Goal: Navigation & Orientation: Find specific page/section

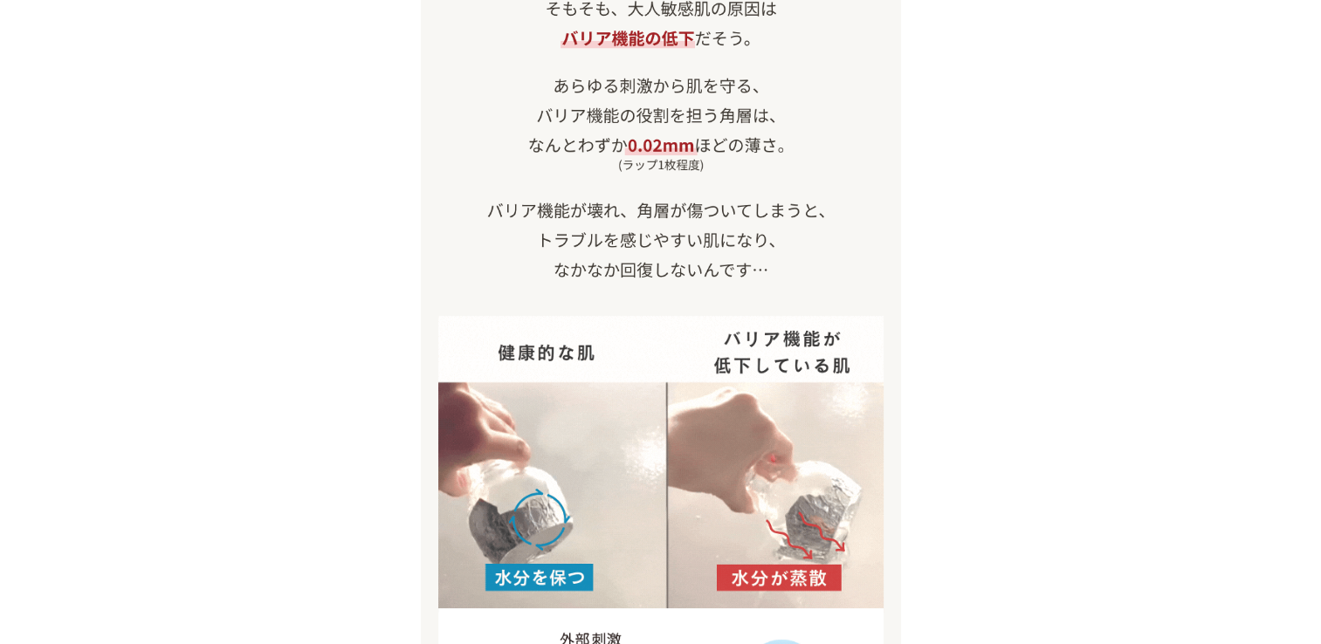
scroll to position [1746, 0]
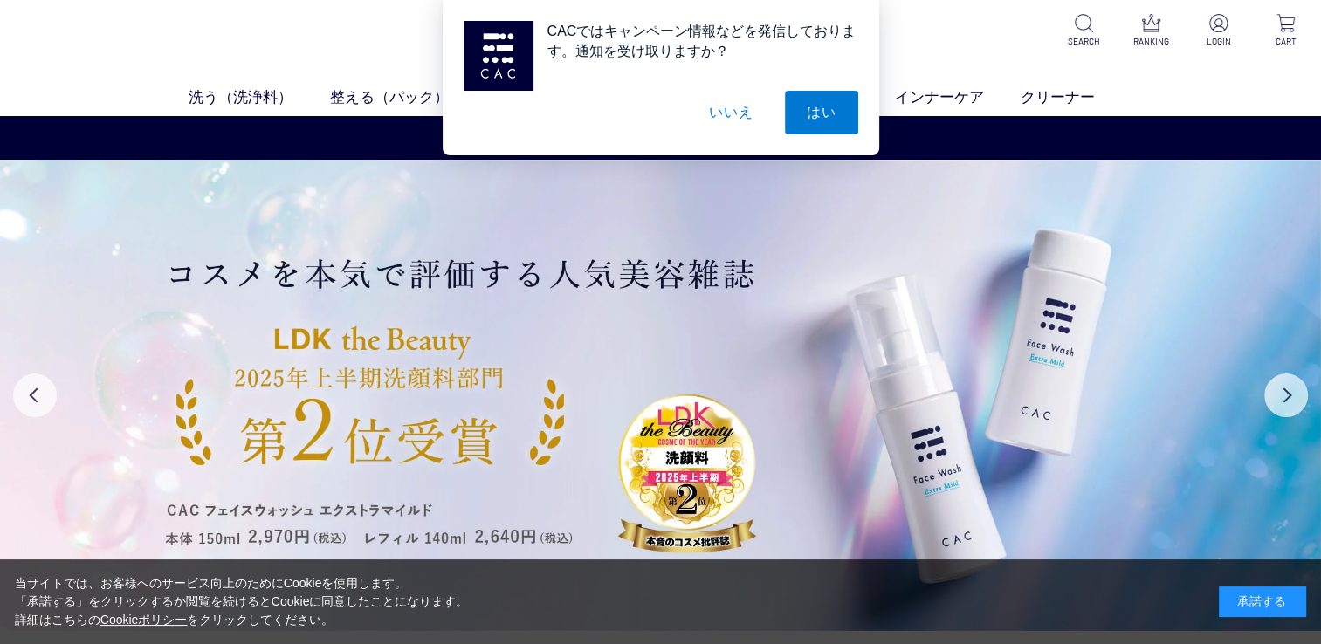
click at [734, 122] on button "いいえ" at bounding box center [730, 113] width 87 height 44
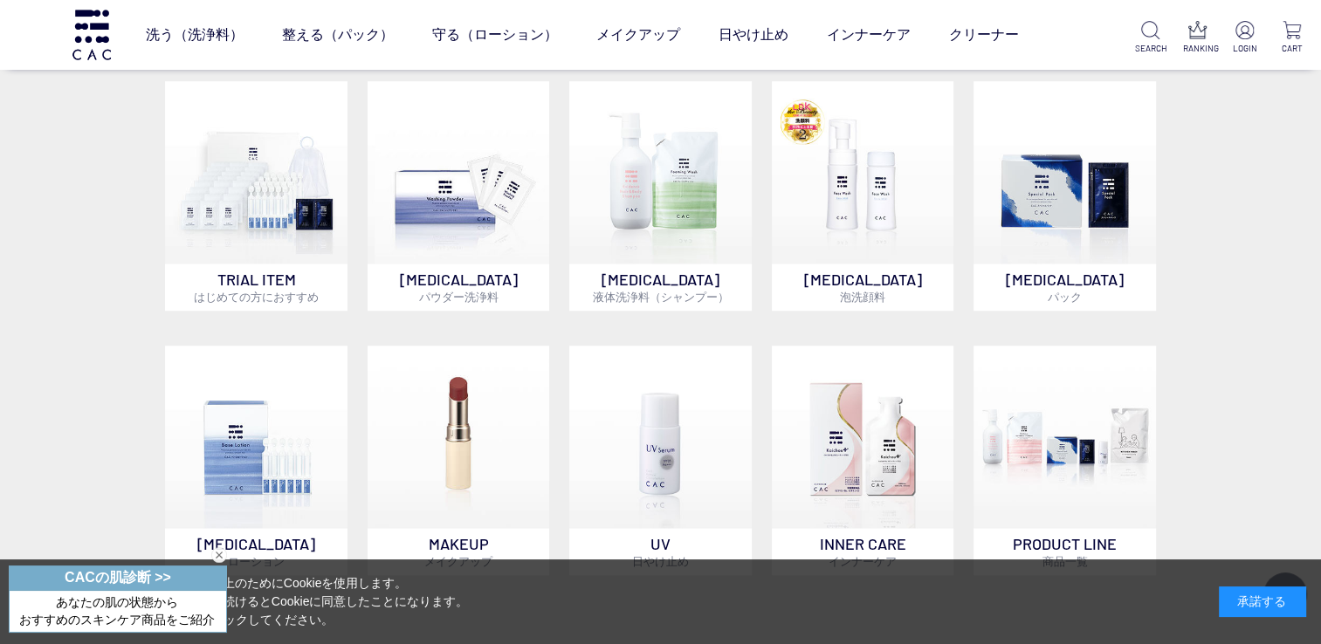
scroll to position [1310, 0]
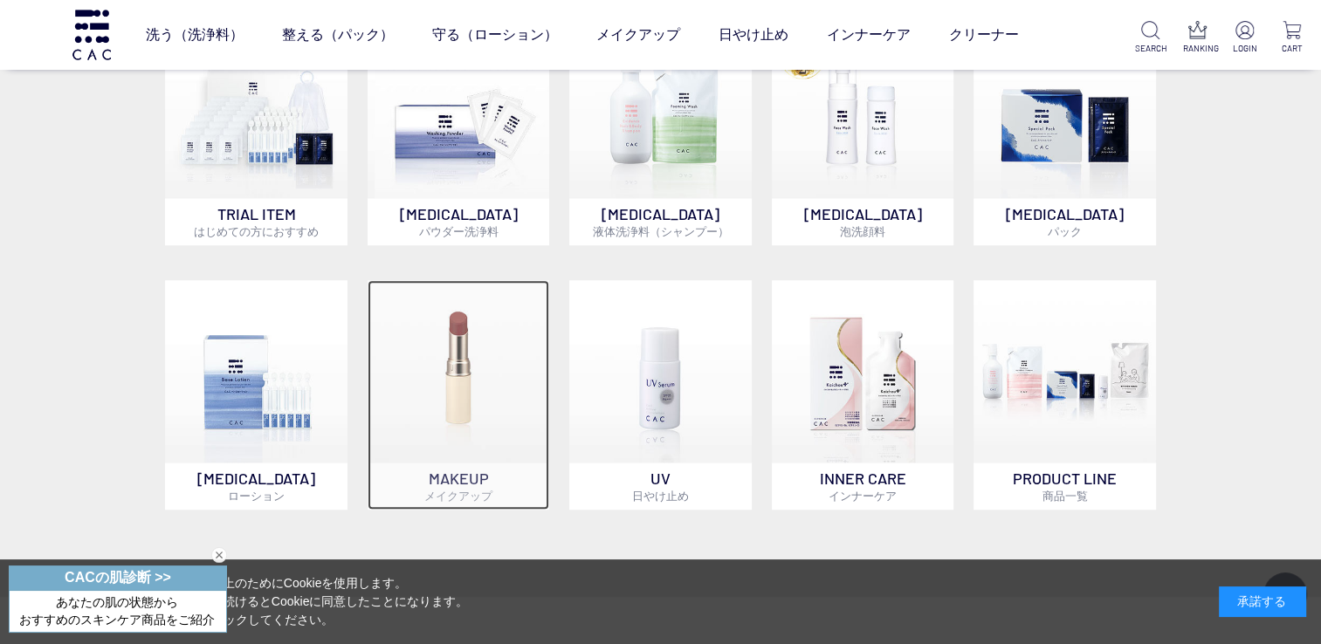
click at [452, 395] on img at bounding box center [459, 371] width 182 height 182
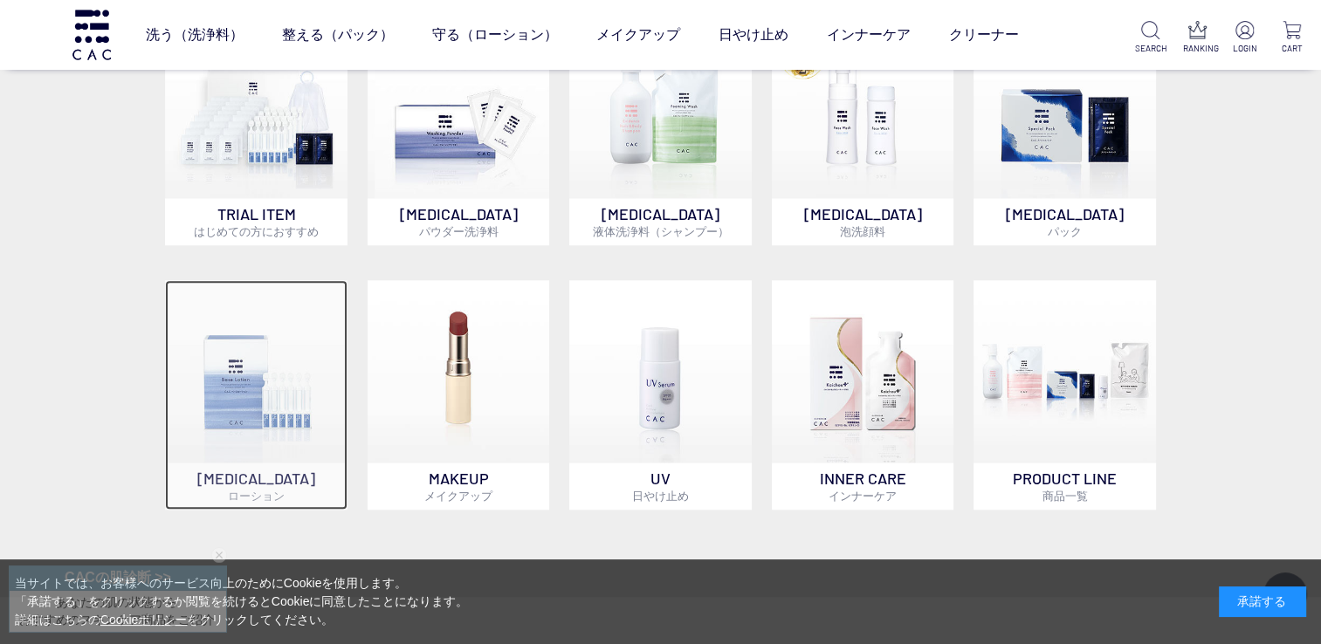
click at [259, 420] on img at bounding box center [256, 371] width 182 height 182
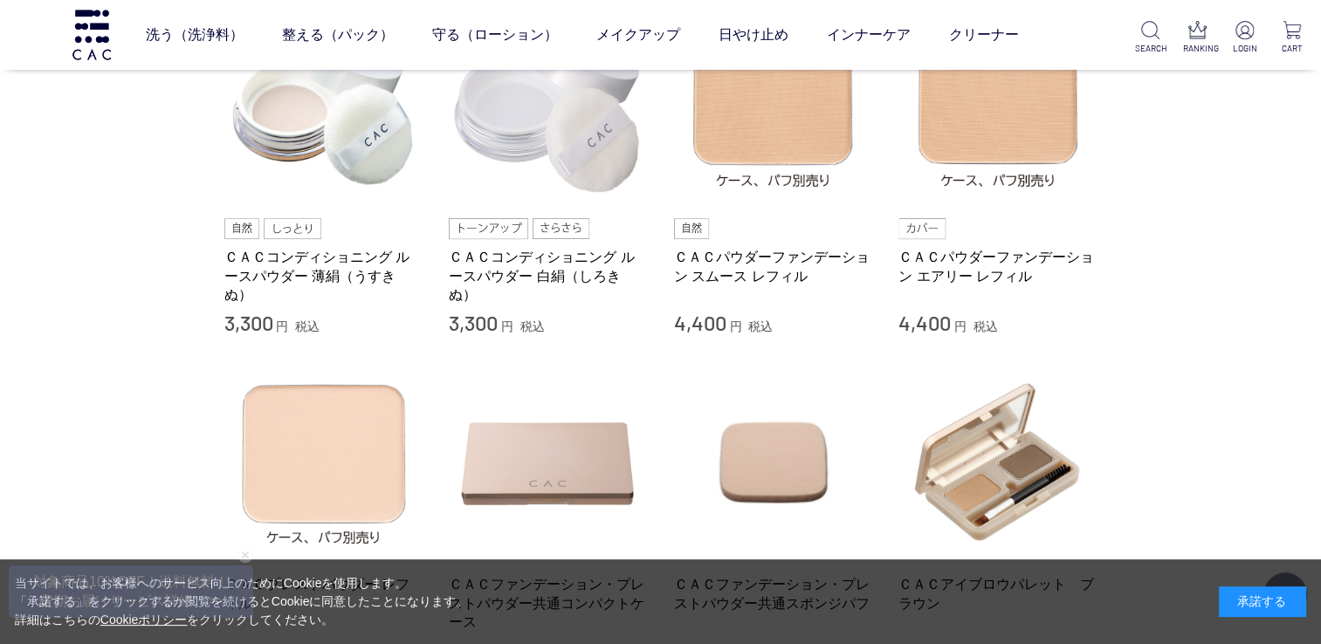
scroll to position [699, 0]
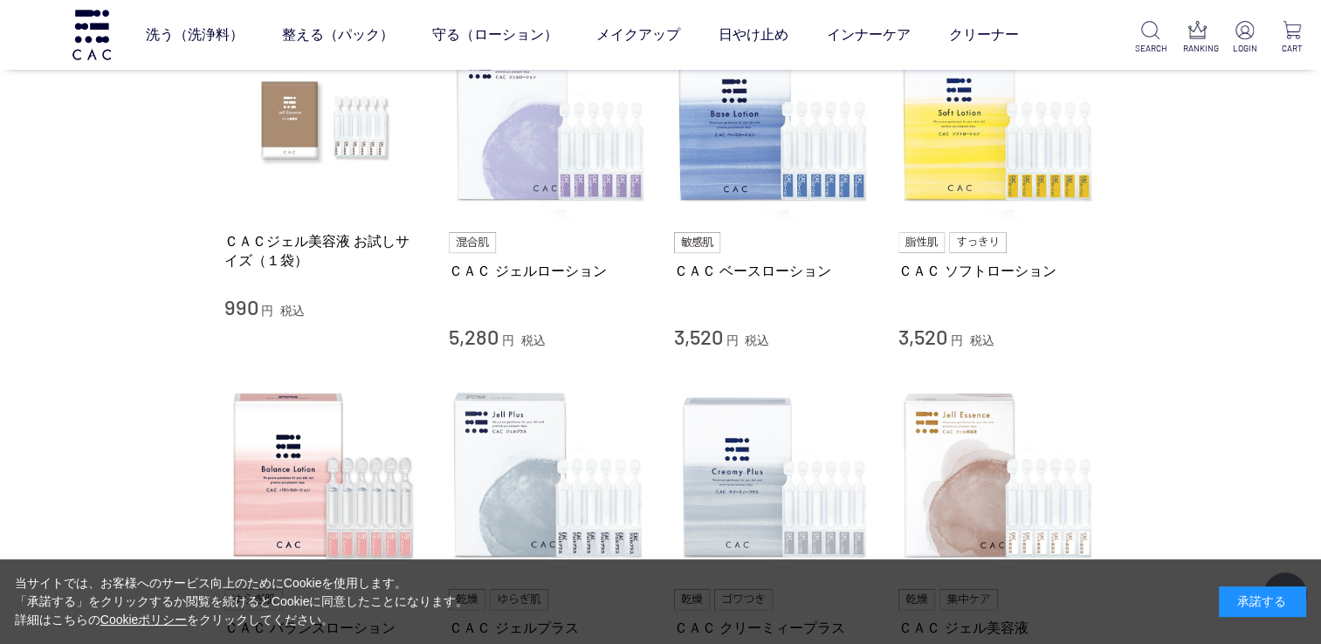
scroll to position [524, 0]
